Goal: Transaction & Acquisition: Purchase product/service

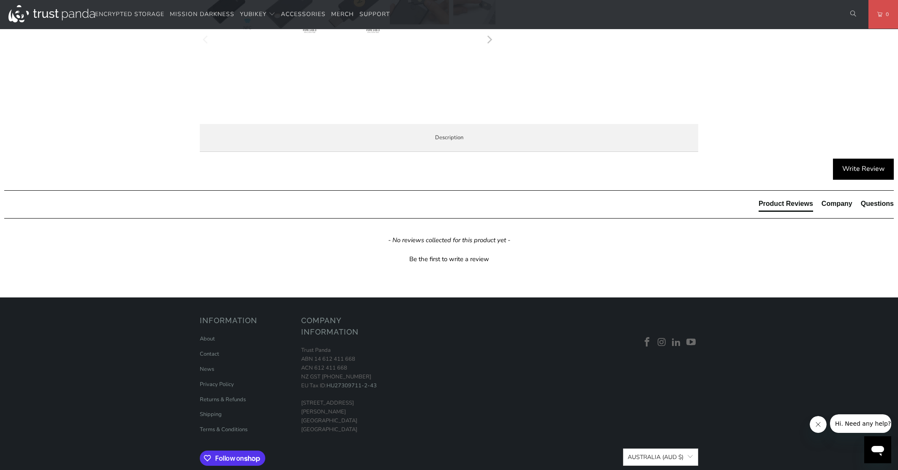
scroll to position [424, 0]
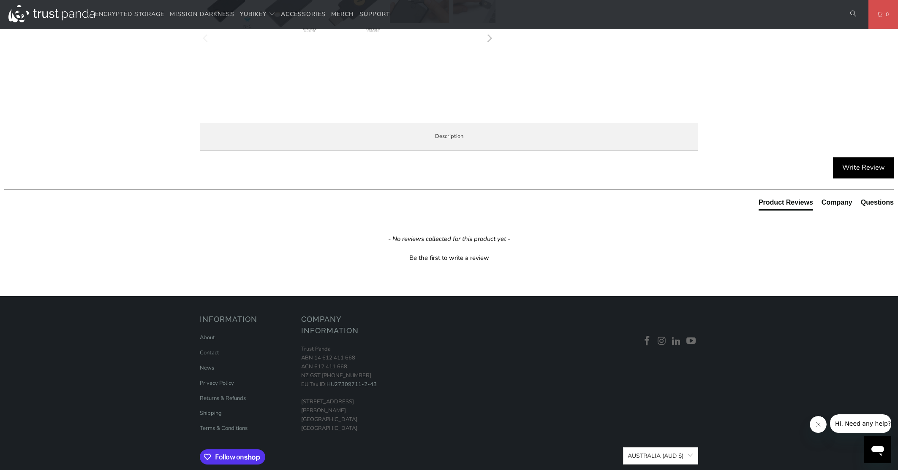
drag, startPoint x: 537, startPoint y: 261, endPoint x: 248, endPoint y: 190, distance: 297.9
click at [0, 0] on div "The YubiKey 5 FIPS Series is a hardware based authentication solution that prov…" at bounding box center [0, 0] width 0 height 0
click at [0, 0] on strong "YubiKey 5 FIPS Series" at bounding box center [0, 0] width 0 height 0
drag, startPoint x: 248, startPoint y: 190, endPoint x: 458, endPoint y: 260, distance: 221.7
click at [0, 0] on div "The YubiKey 5 FIPS Series is a hardware based authentication solution that prov…" at bounding box center [0, 0] width 0 height 0
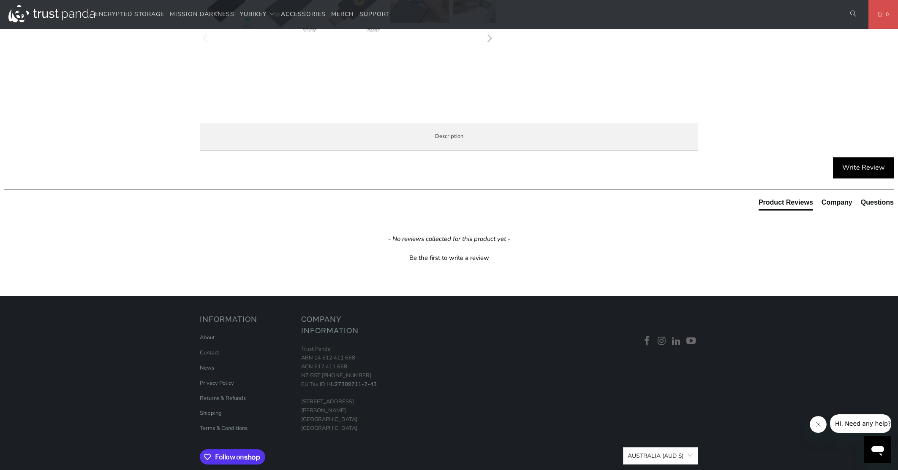
click at [0, 0] on p "For high risk industries / clients with a requirement for 50 or more FIPS keys,…" at bounding box center [0, 0] width 0 height 0
drag, startPoint x: 463, startPoint y: 260, endPoint x: 248, endPoint y: 186, distance: 226.9
click at [0, 0] on div "The YubiKey 5 FIPS Series is a hardware based authentication solution that prov…" at bounding box center [0, 0] width 0 height 0
drag, startPoint x: 248, startPoint y: 186, endPoint x: 443, endPoint y: 259, distance: 208.1
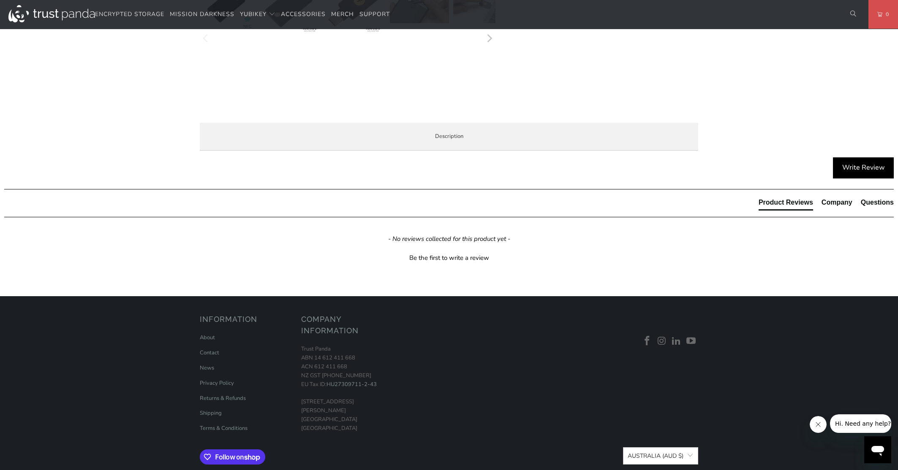
click at [0, 0] on div "The YubiKey 5 FIPS Series is a hardware based authentication solution that prov…" at bounding box center [0, 0] width 0 height 0
drag, startPoint x: 443, startPoint y: 259, endPoint x: 448, endPoint y: 260, distance: 4.7
click at [0, 0] on p "For high risk industries / clients with a requirement for 50 or more FIPS keys,…" at bounding box center [0, 0] width 0 height 0
drag, startPoint x: 478, startPoint y: 265, endPoint x: 524, endPoint y: 183, distance: 94.1
click at [0, 0] on div "The YubiKey 5 FIPS Series is a hardware based authentication solution that prov…" at bounding box center [0, 0] width 0 height 0
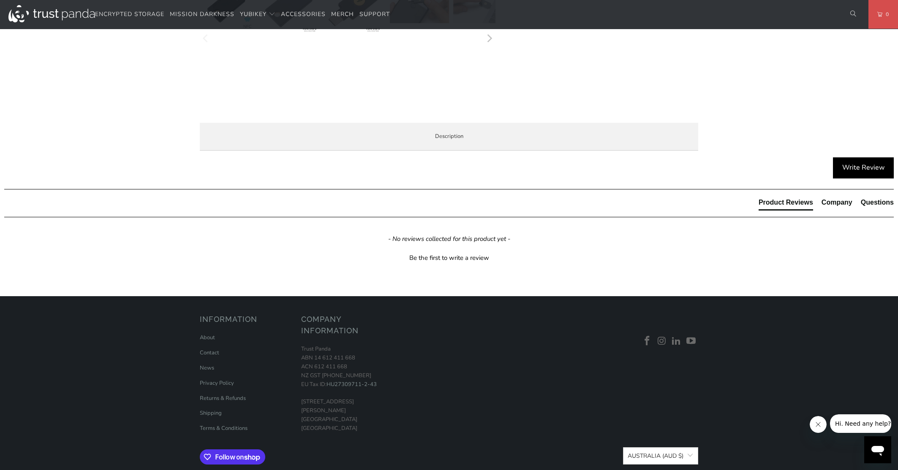
click at [0, 0] on div "The YubiKey 5 FIPS Series is a hardware based authentication solution that prov…" at bounding box center [0, 0] width 0 height 0
drag, startPoint x: 524, startPoint y: 183, endPoint x: 455, endPoint y: 266, distance: 108.0
click at [0, 0] on div "The YubiKey 5 FIPS Series is a hardware based authentication solution that prov…" at bounding box center [0, 0] width 0 height 0
click at [0, 0] on p "For high risk industries / clients with a requirement for 50 or more FIPS keys,…" at bounding box center [0, 0] width 0 height 0
drag, startPoint x: 477, startPoint y: 266, endPoint x: 531, endPoint y: 187, distance: 96.3
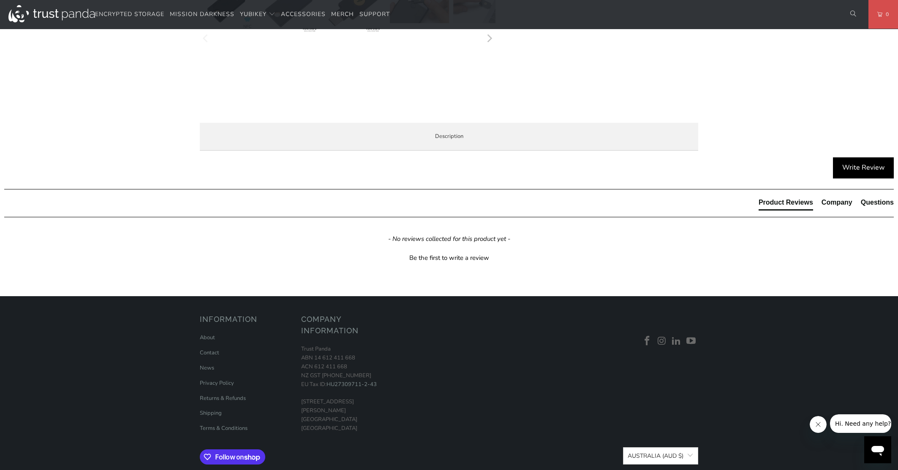
click at [0, 0] on div "The YubiKey 5 FIPS Series is a hardware based authentication solution that prov…" at bounding box center [0, 0] width 0 height 0
click at [0, 0] on p "The YubiKey 5 FIPS Series is a hardware based authentication solution that prov…" at bounding box center [0, 0] width 0 height 0
drag, startPoint x: 532, startPoint y: 182, endPoint x: 490, endPoint y: 256, distance: 85.5
click at [0, 0] on ul "Overview Specifications Enterprise and Government Local Service & Support" at bounding box center [0, 0] width 0 height 0
click at [0, 0] on p "For high risk industries / clients with a requirement for 50 or more FIPS keys,…" at bounding box center [0, 0] width 0 height 0
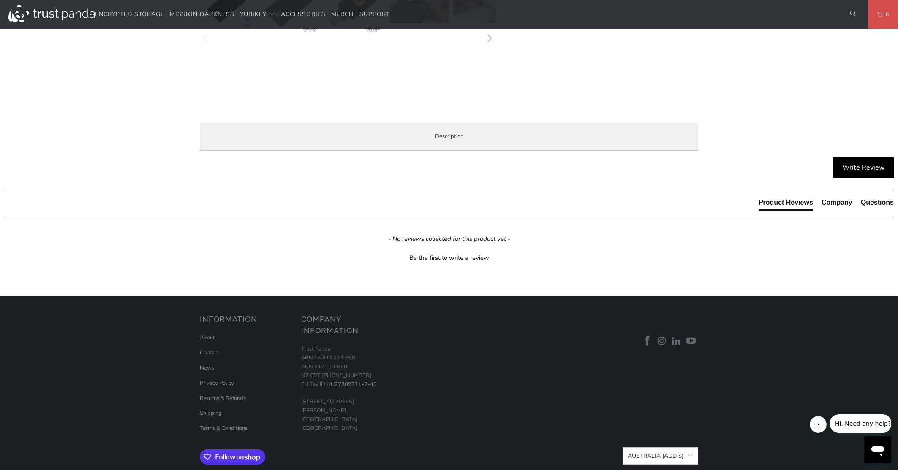
drag, startPoint x: 488, startPoint y: 260, endPoint x: 312, endPoint y: 192, distance: 187.8
click at [0, 0] on div "The YubiKey 5 FIPS Series is a hardware based authentication solution that prov…" at bounding box center [0, 0] width 0 height 0
click at [0, 0] on p "The YubiKey 5 FIPS Series is a hardware based authentication solution that prov…" at bounding box center [0, 0] width 0 height 0
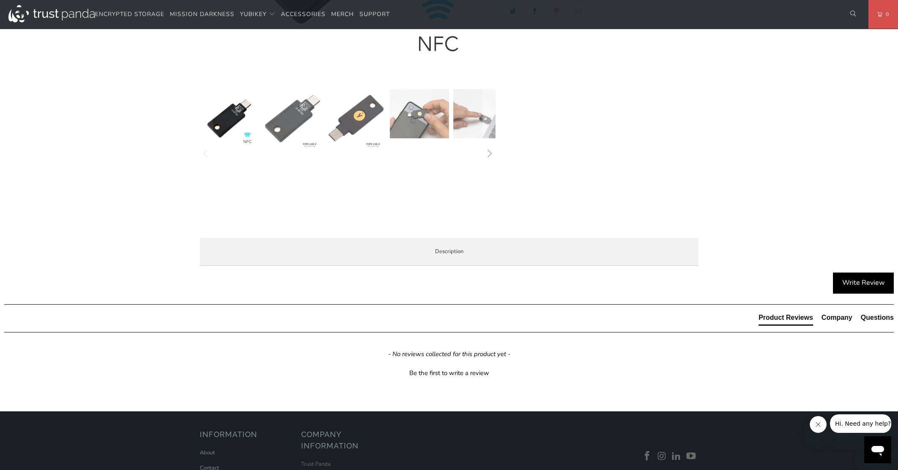
scroll to position [0, 0]
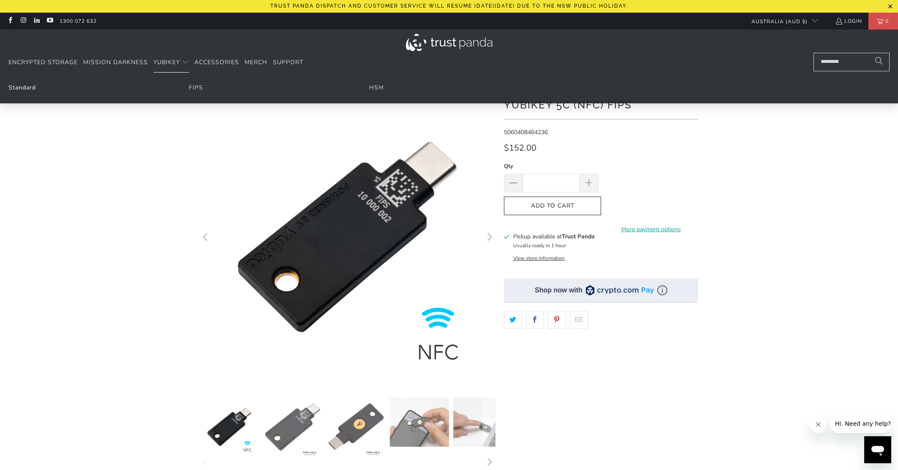
click at [32, 88] on link "Standard" at bounding box center [21, 88] width 27 height 8
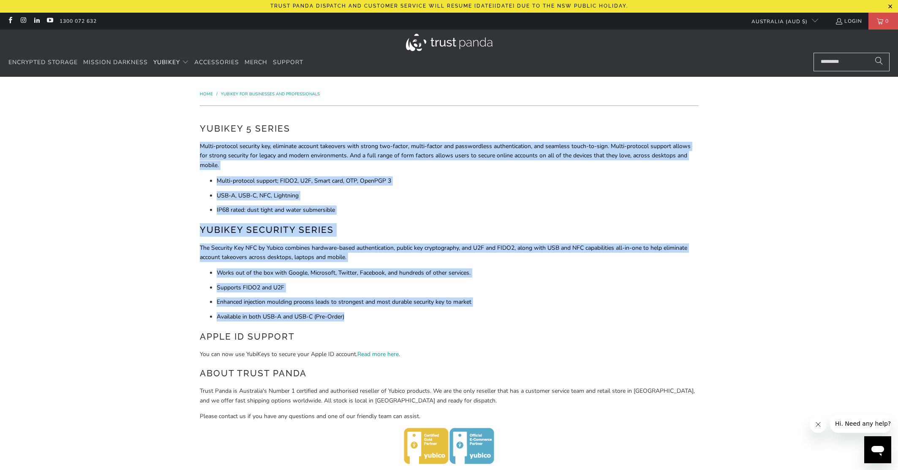
drag, startPoint x: 429, startPoint y: 318, endPoint x: 442, endPoint y: 131, distance: 187.9
click at [442, 131] on div "YubiKey 5 Series Multi-protocol security key, eliminate account takeovers with …" at bounding box center [449, 294] width 498 height 345
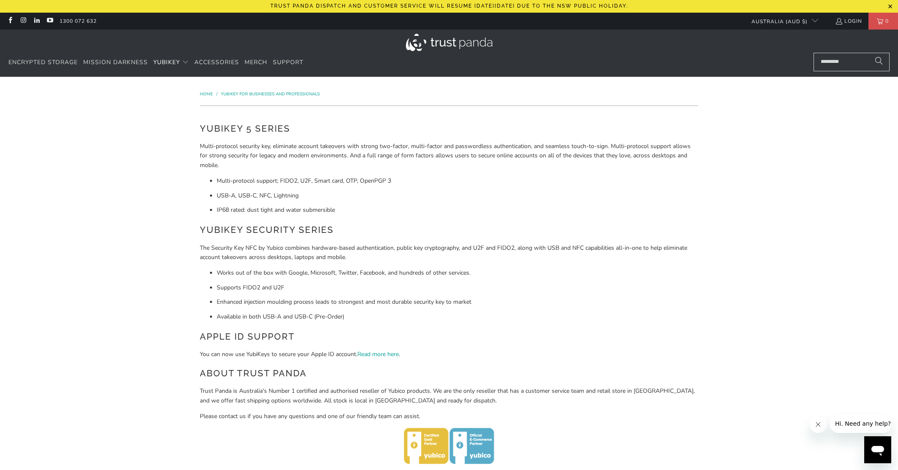
click at [442, 131] on h2 "YubiKey 5 Series" at bounding box center [449, 129] width 498 height 14
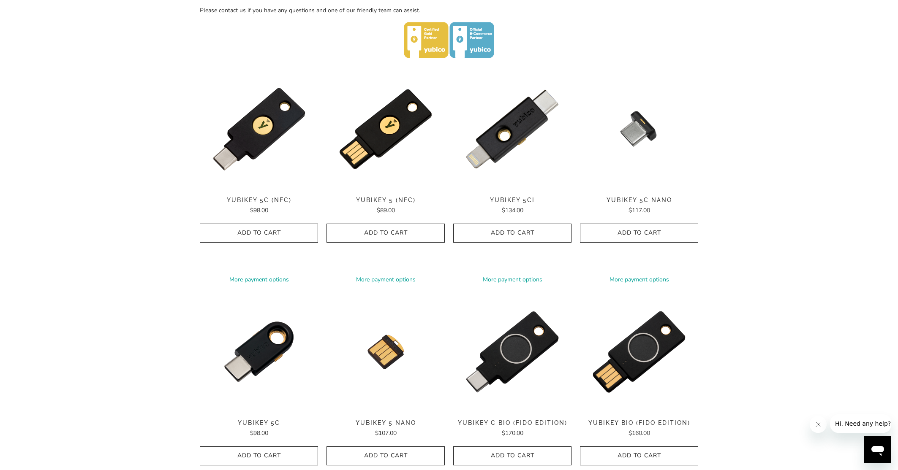
scroll to position [418, 0]
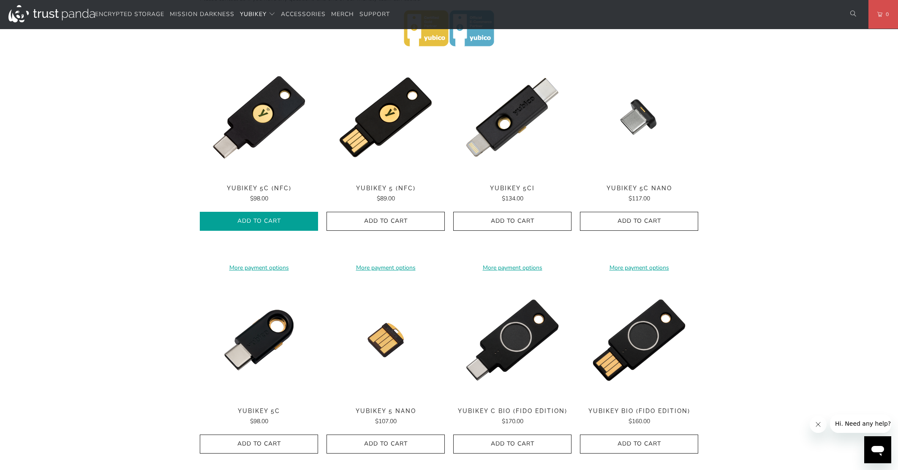
click at [277, 220] on span "Add to Cart" at bounding box center [259, 221] width 101 height 7
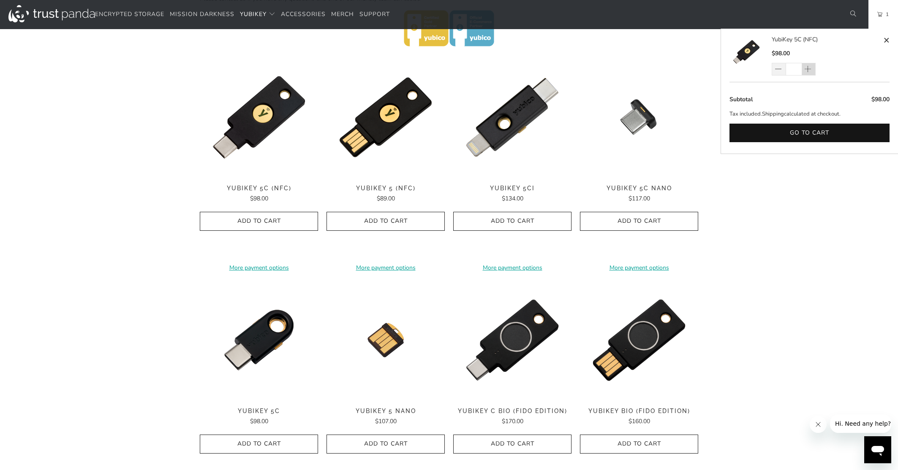
click at [810, 71] on span at bounding box center [808, 69] width 8 height 8
type input "*"
click at [807, 69] on span at bounding box center [808, 69] width 8 height 8
type input "*"
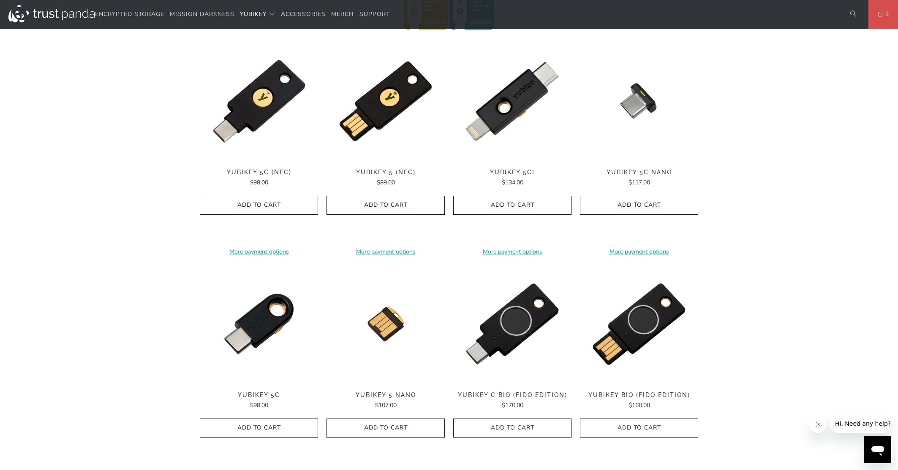
scroll to position [0, 0]
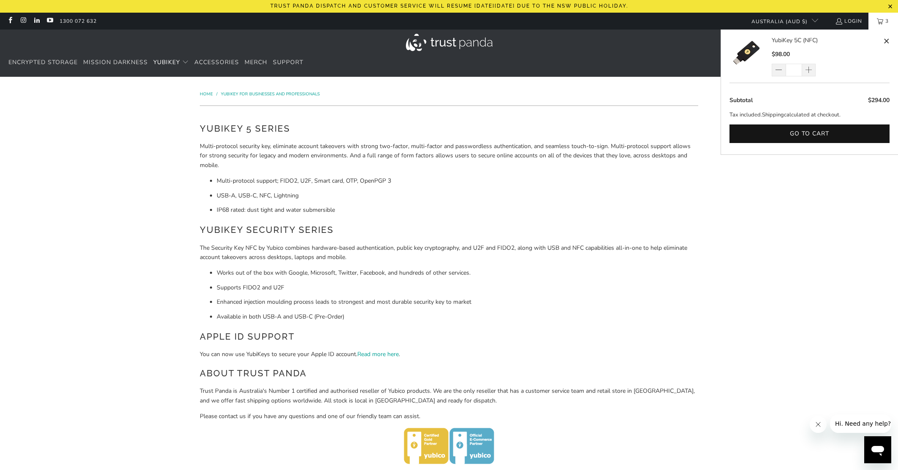
click at [881, 22] on link "3" at bounding box center [883, 21] width 30 height 17
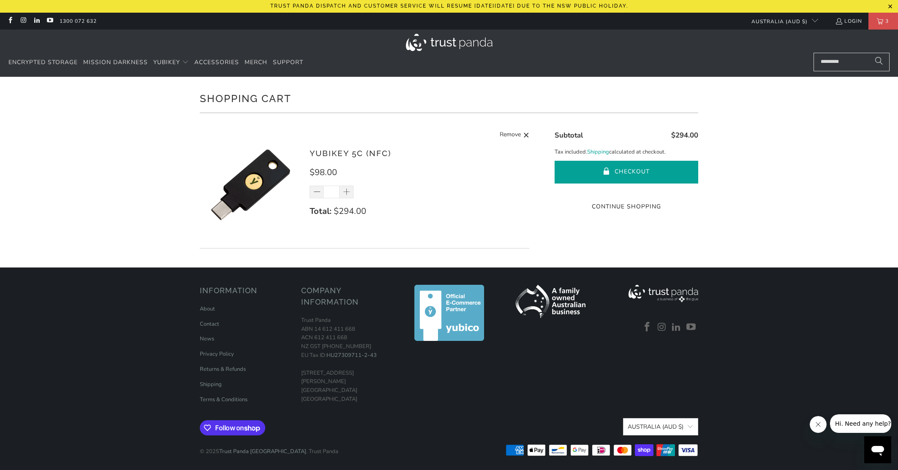
click at [631, 172] on button "Checkout" at bounding box center [626, 172] width 144 height 23
